Goal: Navigation & Orientation: Find specific page/section

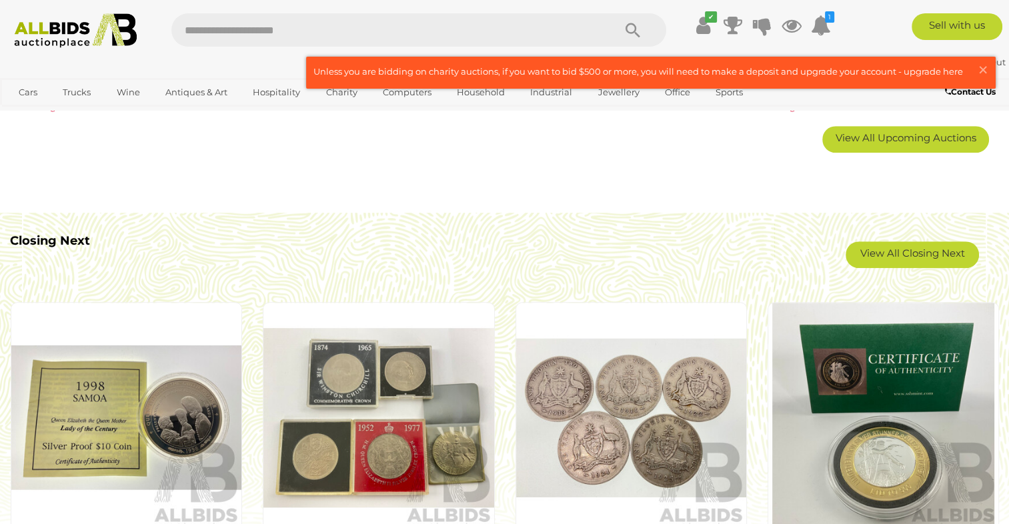
scroll to position [1067, 0]
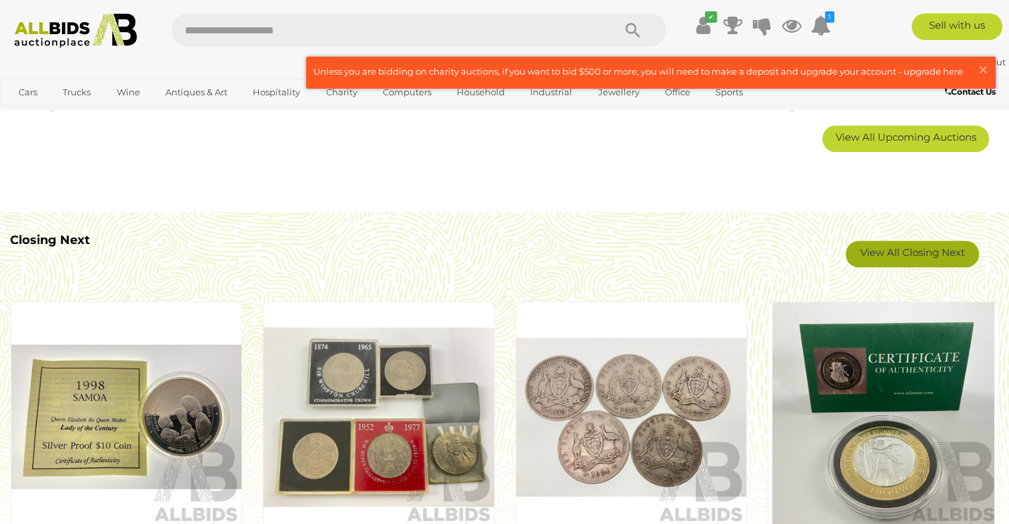
click at [899, 248] on link "View All Closing Next" at bounding box center [912, 254] width 133 height 27
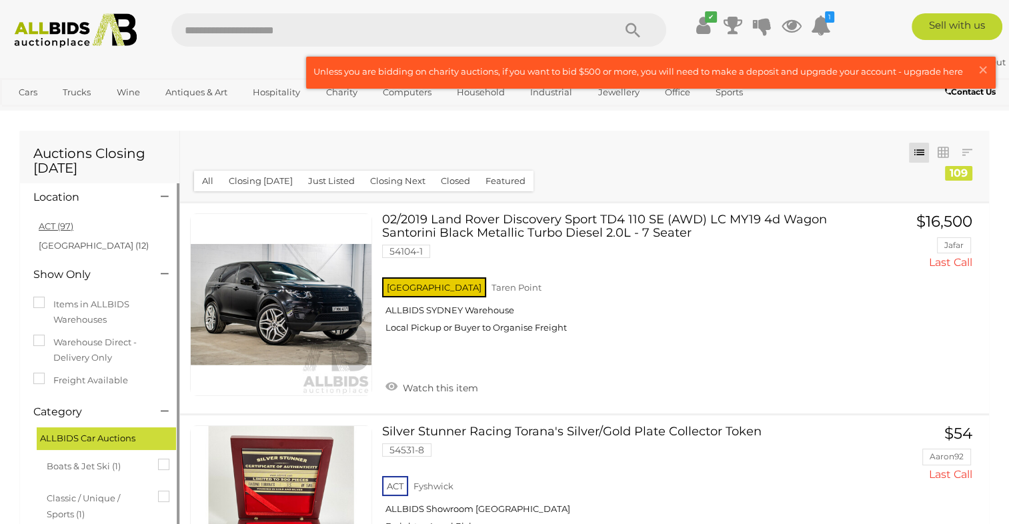
click at [72, 231] on link "ACT (97)" at bounding box center [56, 226] width 35 height 11
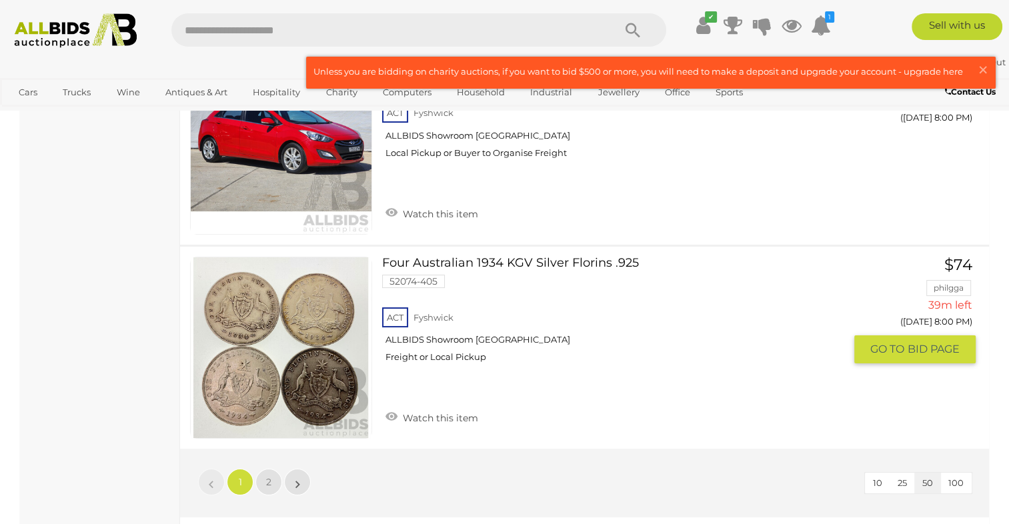
scroll to position [10202, 0]
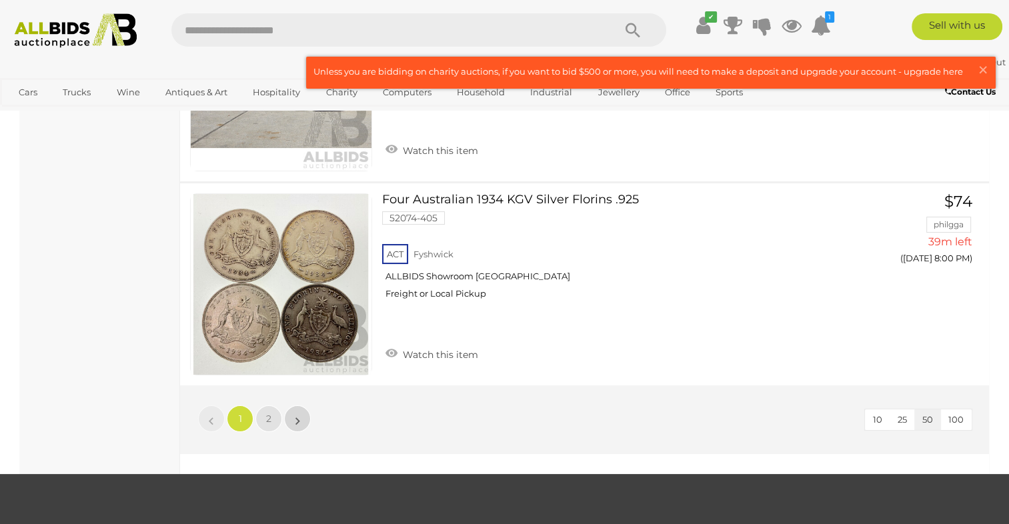
click at [303, 405] on link "»" at bounding box center [297, 418] width 27 height 27
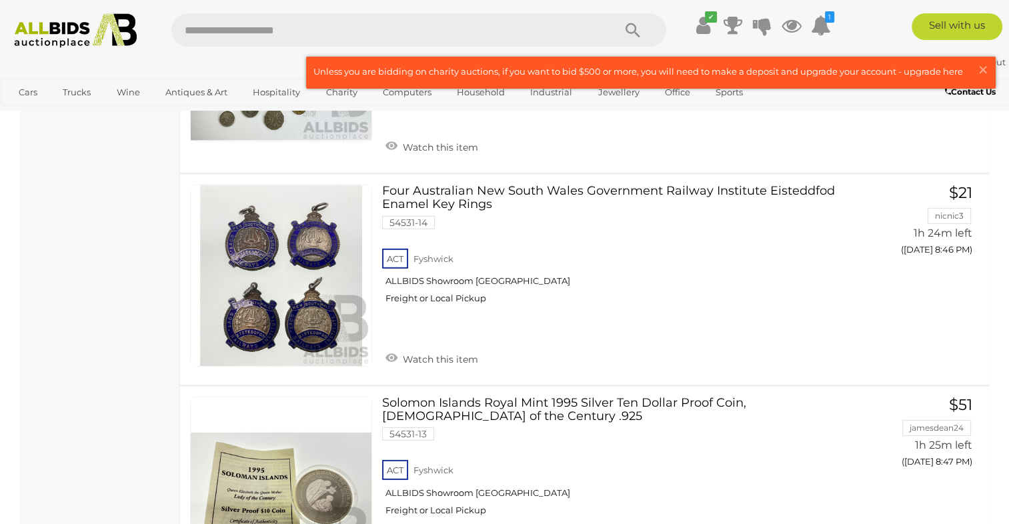
scroll to position [9137, 0]
